Goal: Transaction & Acquisition: Purchase product/service

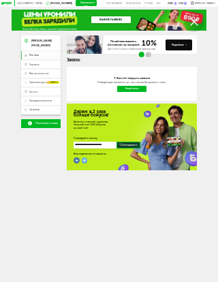
click at [36, 57] on link "Мои заказы" at bounding box center [40, 55] width 39 height 9
click at [27, 54] on icon at bounding box center [26, 55] width 3 height 3
click at [138, 92] on link "Новый заказ" at bounding box center [132, 89] width 30 height 6
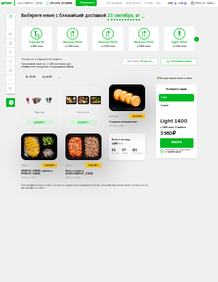
click at [167, 103] on span "6 дней" at bounding box center [177, 105] width 32 height 4
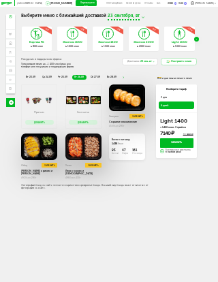
click at [144, 45] on div "≈ 2000 ккал" at bounding box center [144, 46] width 30 height 3
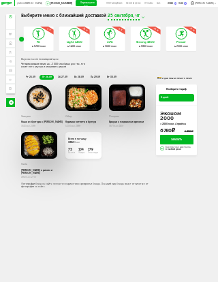
click at [146, 38] on icon at bounding box center [145, 34] width 10 height 11
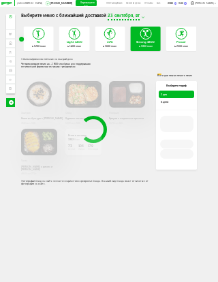
click at [113, 42] on h3 "mFit" at bounding box center [110, 42] width 30 height 3
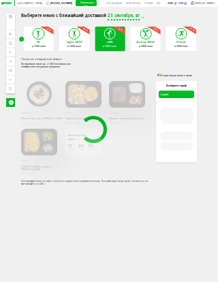
click at [151, 40] on div "Express Fit ≈ 800 ккал -5 % Эконом 1000 ≈ 1000 ккал -3 % Эконом 1500 ≈ 1500 кка…" at bounding box center [109, 40] width 176 height 26
click at [148, 39] on div "Express Fit ≈ 800 ккал -5 % Эконом 1000 ≈ 1000 ккал -3 % Эконом 1500 ≈ 1500 кка…" at bounding box center [109, 40] width 176 height 26
click at [148, 44] on div "Express Fit ≈ 800 ккал -5 % Эконом 1000 ≈ 1000 ккал -3 % Эконом 1500 ≈ 1500 кка…" at bounding box center [109, 40] width 176 height 26
click at [150, 42] on div "Express Fit ≈ 800 ккал -5 % Эконом 1000 ≈ 1000 ккал -3 % Эконом 1500 ≈ 1500 кка…" at bounding box center [109, 40] width 176 height 26
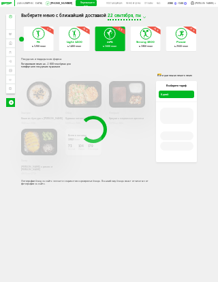
click at [145, 45] on div "Express Fit ≈ 800 ккал -5 % Эконом 1000 ≈ 1000 ккал -3 % Эконом 1500 ≈ 1500 кка…" at bounding box center [109, 40] width 176 height 26
click at [138, 18] on span "22 сентября, пн" at bounding box center [124, 16] width 33 height 5
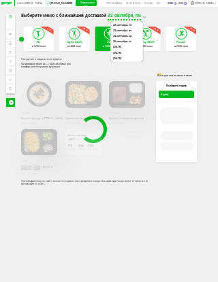
click at [122, 28] on li "23 сентября, вт" at bounding box center [127, 30] width 30 height 5
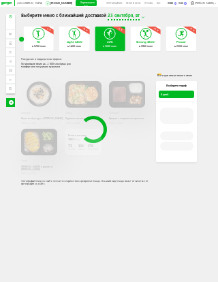
click at [151, 43] on div "Express Fit ≈ 800 ккал -5 % Эконом 1000 ≈ 1000 ккал -3 % Эконом 1500 ≈ 1500 кка…" at bounding box center [109, 40] width 176 height 26
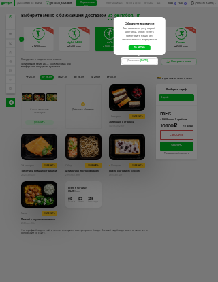
click at [144, 46] on button "понятно" at bounding box center [140, 48] width 22 height 6
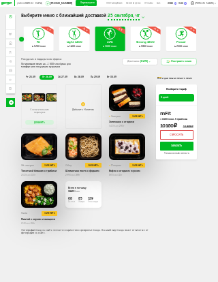
click at [146, 38] on icon at bounding box center [145, 34] width 10 height 11
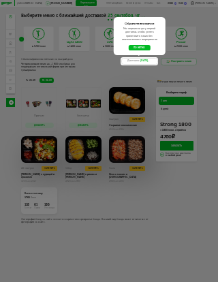
click at [144, 48] on button "понятно" at bounding box center [140, 48] width 22 height 6
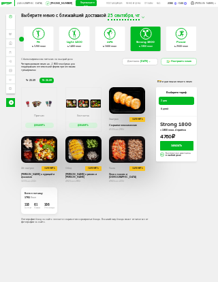
click at [140, 117] on button "Заменить" at bounding box center [137, 119] width 16 height 5
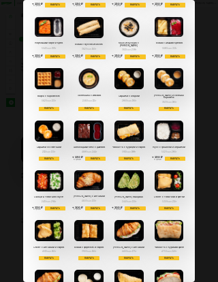
scroll to position [56, 0]
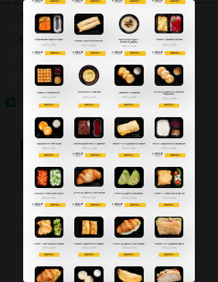
click at [171, 203] on button "Выбрать" at bounding box center [169, 205] width 20 height 5
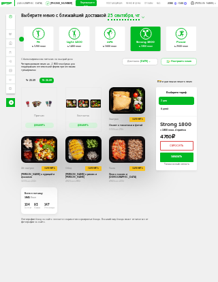
click at [205, 169] on div "Москва [PHONE_NUMBER] Перезвоните мне поставщикам Меню и цены Отзывы FAQ 2380 /…" at bounding box center [109, 154] width 218 height 308
click at [166, 108] on span "6 дней" at bounding box center [177, 109] width 32 height 4
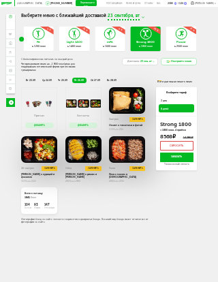
click at [138, 18] on span "23 сентября, вт" at bounding box center [124, 16] width 32 height 5
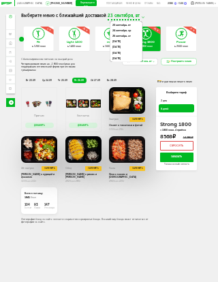
click at [127, 35] on li "25 сентября, чт" at bounding box center [126, 35] width 30 height 5
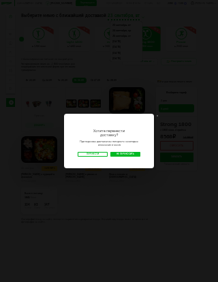
click at [130, 155] on link "Не переносить" at bounding box center [125, 154] width 30 height 5
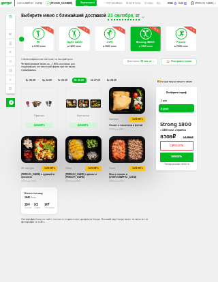
click at [150, 62] on span "23 сен, вт" at bounding box center [146, 61] width 12 height 3
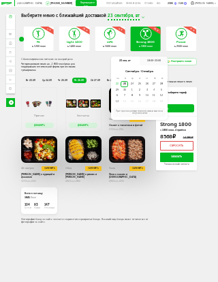
click at [141, 83] on div "25" at bounding box center [138, 84] width 7 height 6
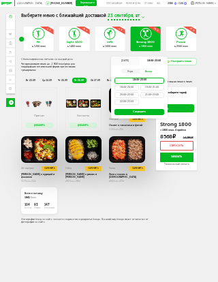
click at [131, 88] on div "18:00-20:00" at bounding box center [126, 87] width 25 height 6
click at [155, 112] on button "Сохранить" at bounding box center [139, 112] width 50 height 6
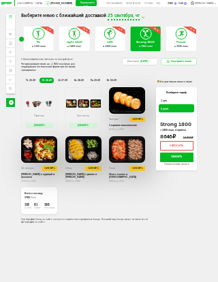
click at [140, 117] on button "Заменить" at bounding box center [137, 119] width 16 height 5
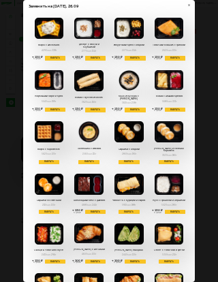
click at [175, 259] on button "Выбрать" at bounding box center [169, 261] width 20 height 5
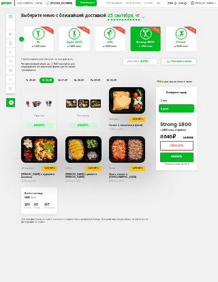
click at [63, 79] on span "сб 27.09" at bounding box center [63, 80] width 10 height 3
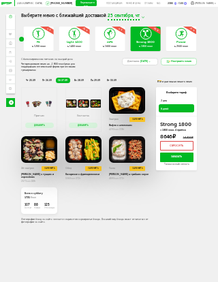
click at [138, 118] on button "Заменить" at bounding box center [137, 119] width 16 height 5
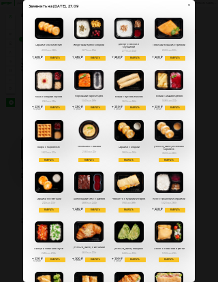
click at [131, 208] on button "Выбрать" at bounding box center [128, 210] width 20 height 5
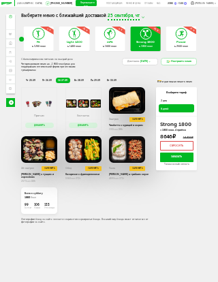
click at [78, 79] on span "вс 28.09" at bounding box center [79, 80] width 10 height 3
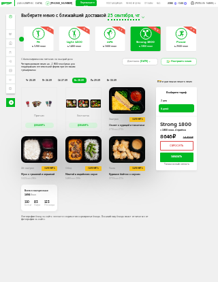
click at [50, 169] on button "Заменить" at bounding box center [50, 168] width 16 height 5
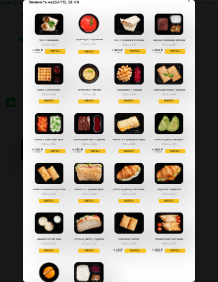
scroll to position [3, 0]
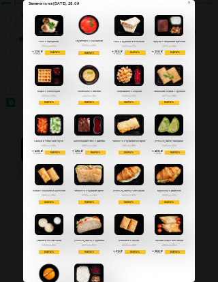
click at [135, 201] on button "Выбрать" at bounding box center [128, 202] width 20 height 5
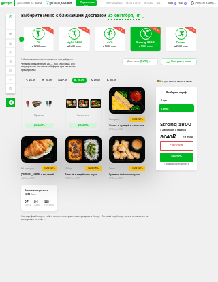
click at [95, 79] on span "пн 29.09" at bounding box center [96, 80] width 10 height 3
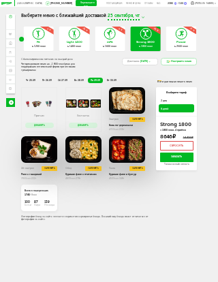
click at [123, 124] on div "Блин по-деревенски" at bounding box center [127, 125] width 36 height 3
click at [130, 125] on div "Блин по-деревенски" at bounding box center [127, 125] width 36 height 3
click at [140, 117] on button "Заменить" at bounding box center [137, 119] width 16 height 5
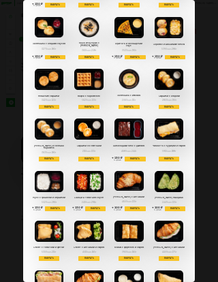
scroll to position [56, 0]
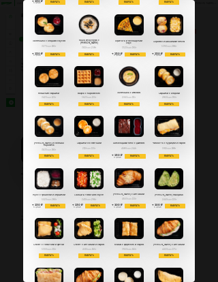
click at [95, 253] on button "Выбрать" at bounding box center [88, 255] width 20 height 5
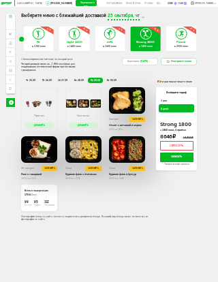
click at [108, 79] on span "вт 30.09" at bounding box center [112, 80] width 10 height 3
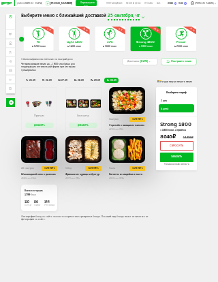
click at [35, 175] on div "2й завтрак Заменить Шоколадный кекс с джемом 468 Ккал, 244 г" at bounding box center [39, 171] width 36 height 16
click at [52, 168] on button "Заменить" at bounding box center [50, 168] width 16 height 5
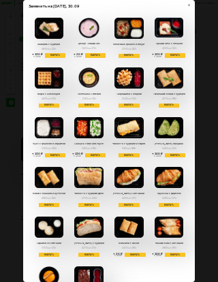
click at [171, 204] on button "Выбрать" at bounding box center [169, 205] width 20 height 5
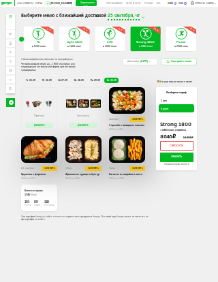
click at [152, 61] on div "Доставка: [DATE]" at bounding box center [140, 61] width 36 height 7
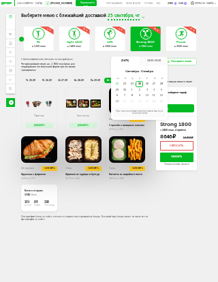
click at [139, 84] on div "25" at bounding box center [138, 84] width 7 height 6
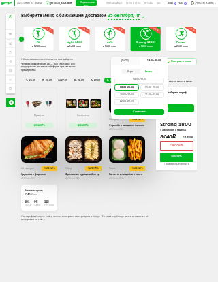
click at [149, 71] on div "Вечер" at bounding box center [149, 71] width 18 height 4
click at [144, 111] on button "Сохранить" at bounding box center [139, 112] width 50 height 6
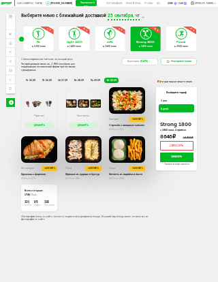
click at [154, 60] on div "Доставка: [DATE]" at bounding box center [140, 61] width 36 height 7
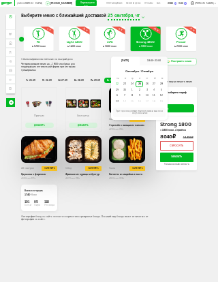
click at [140, 82] on div "25" at bounding box center [138, 84] width 7 height 6
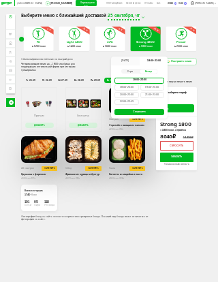
click at [129, 87] on div "18:00-20:00" at bounding box center [126, 87] width 25 height 6
click at [144, 111] on button "Сохранить" at bounding box center [139, 112] width 50 height 6
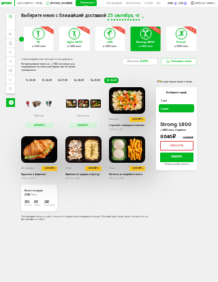
click at [28, 80] on li "чт 25.09" at bounding box center [30, 80] width 14 height 5
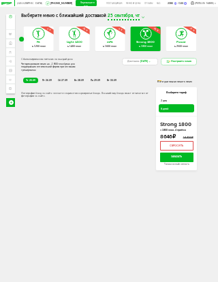
click at [46, 80] on li "пт 26.09" at bounding box center [46, 80] width 14 height 5
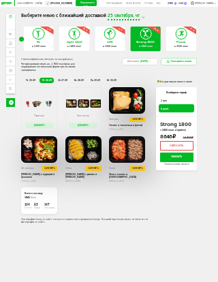
click at [61, 80] on li "сб 27.09" at bounding box center [63, 80] width 14 height 5
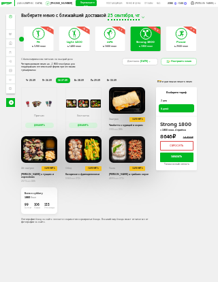
click at [76, 79] on span "вс 28.09" at bounding box center [79, 80] width 10 height 3
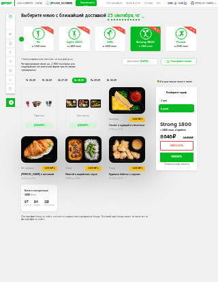
click at [91, 80] on li "пн 29.09" at bounding box center [95, 80] width 14 height 5
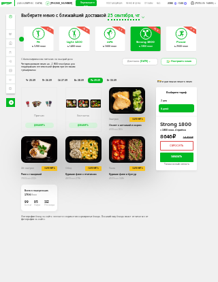
click at [108, 79] on span "вт 30.09" at bounding box center [112, 80] width 10 height 3
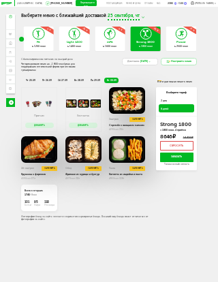
click at [123, 78] on ul "чт 25.09 пт 26.09 сб 27.09 вс 28.09 пн 29.09 вт 30.09" at bounding box center [88, 80] width 131 height 5
click at [132, 79] on ul "чт 25.09 пт 26.09 сб 27.09 вс 28.09 пн 29.09 вт 30.09" at bounding box center [88, 80] width 131 height 5
click at [142, 18] on icon at bounding box center [143, 18] width 3 height 4
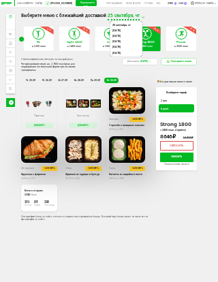
click at [167, 17] on h1 "Выберите меню с ближайшей доставкой [DATE] сентября, [DATE], [DATE], [DATE], [D…" at bounding box center [109, 16] width 176 height 5
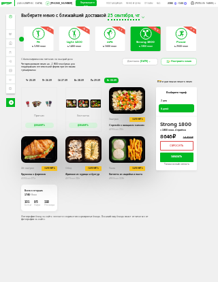
click at [32, 79] on span "чт 25.09" at bounding box center [31, 80] width 10 height 3
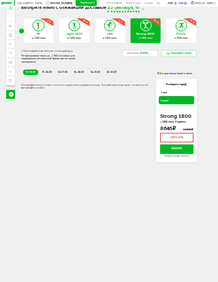
scroll to position [0, 0]
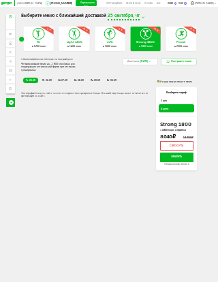
click at [187, 63] on button "Настроить меню" at bounding box center [179, 61] width 36 height 7
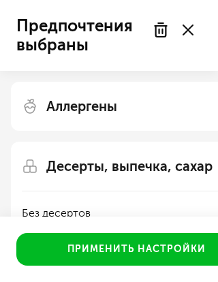
click at [190, 29] on icon at bounding box center [187, 30] width 11 height 11
